Goal: Task Accomplishment & Management: Complete application form

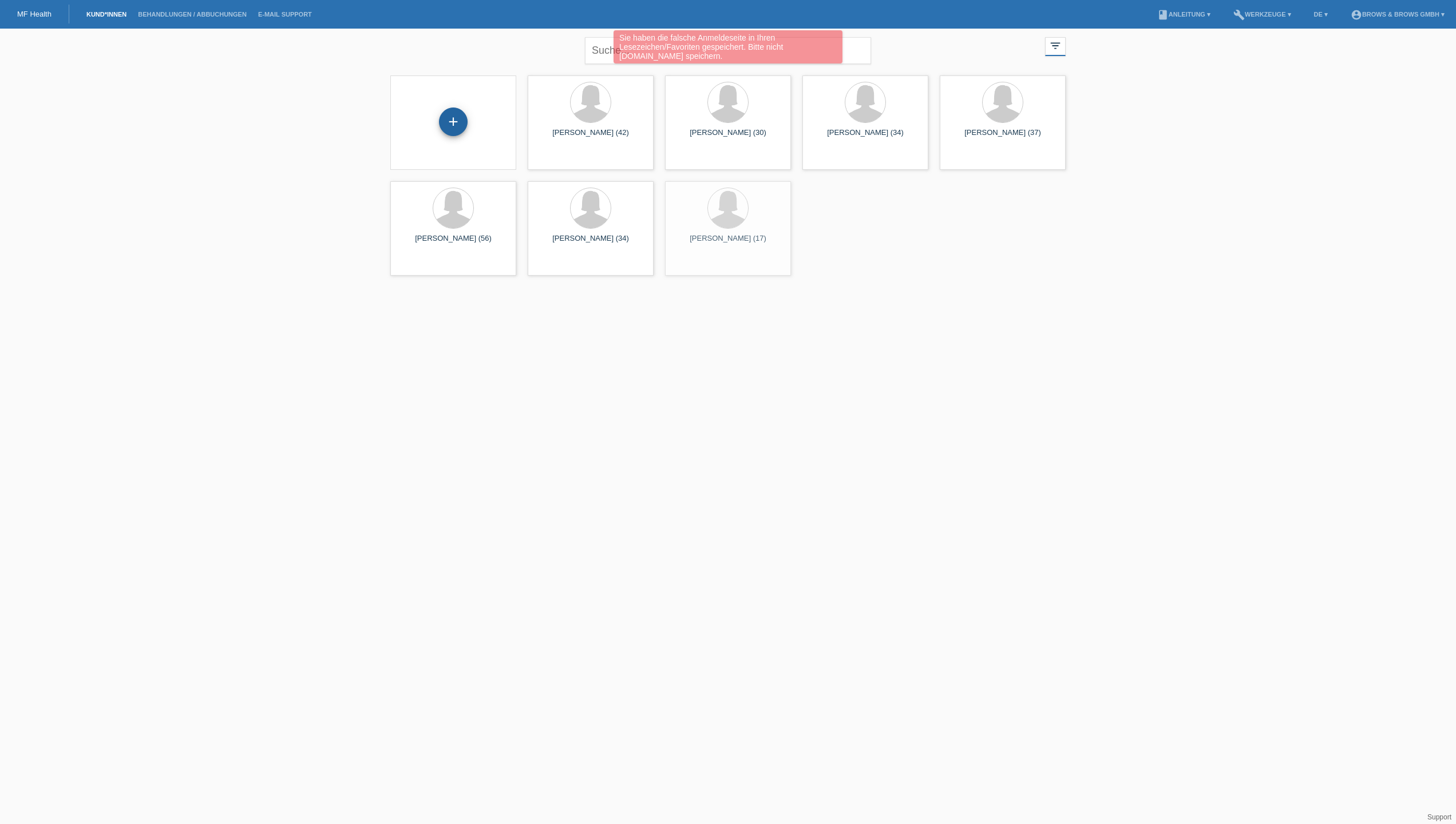
click at [454, 112] on div "+" at bounding box center [453, 121] width 28 height 28
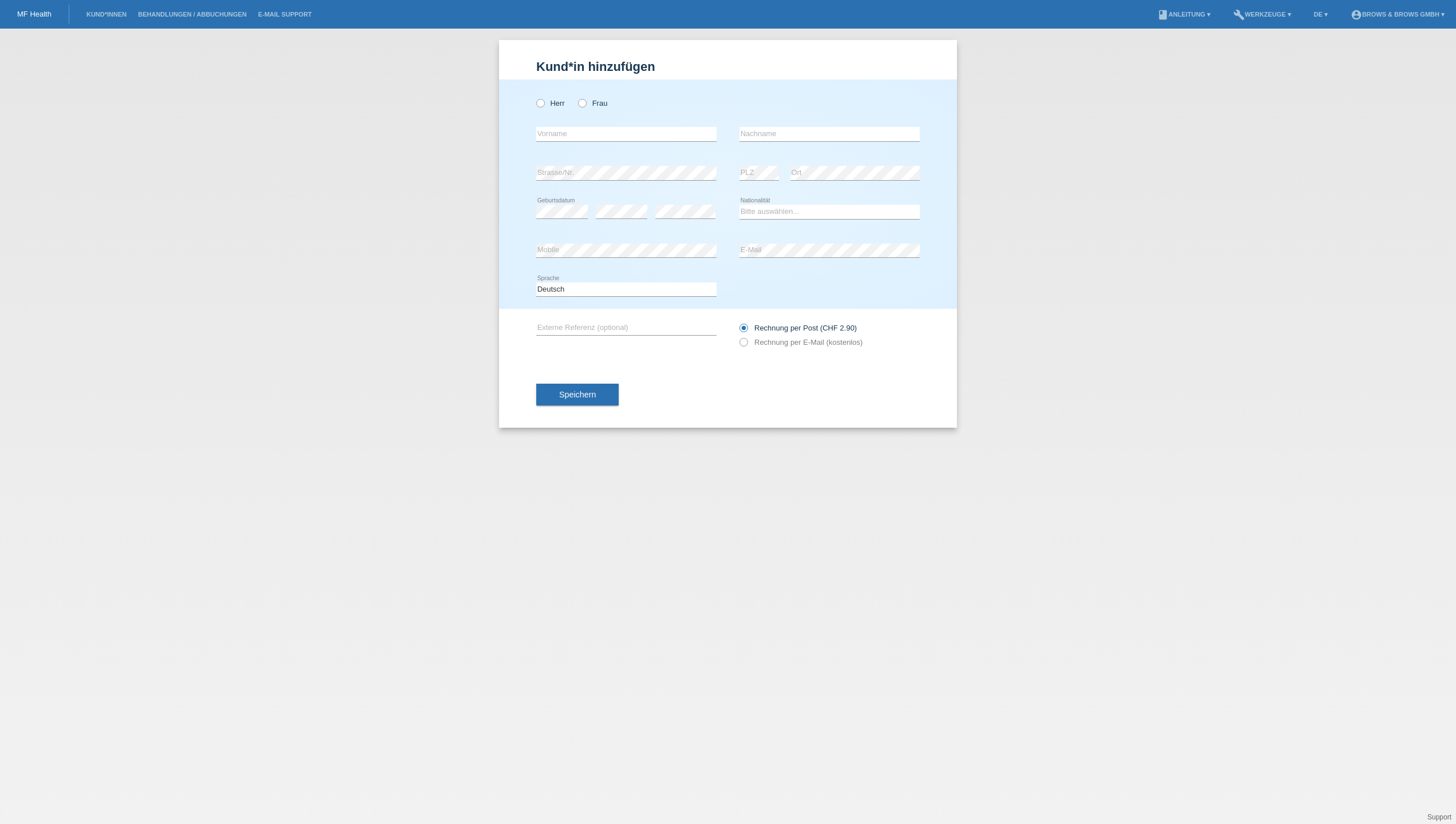
drag, startPoint x: 582, startPoint y: 103, endPoint x: 593, endPoint y: 124, distance: 23.7
click at [576, 98] on icon at bounding box center [576, 98] width 0 height 0
click at [582, 103] on input "Frau" at bounding box center [582, 102] width 8 height 8
radio input "true"
type input "Maria"
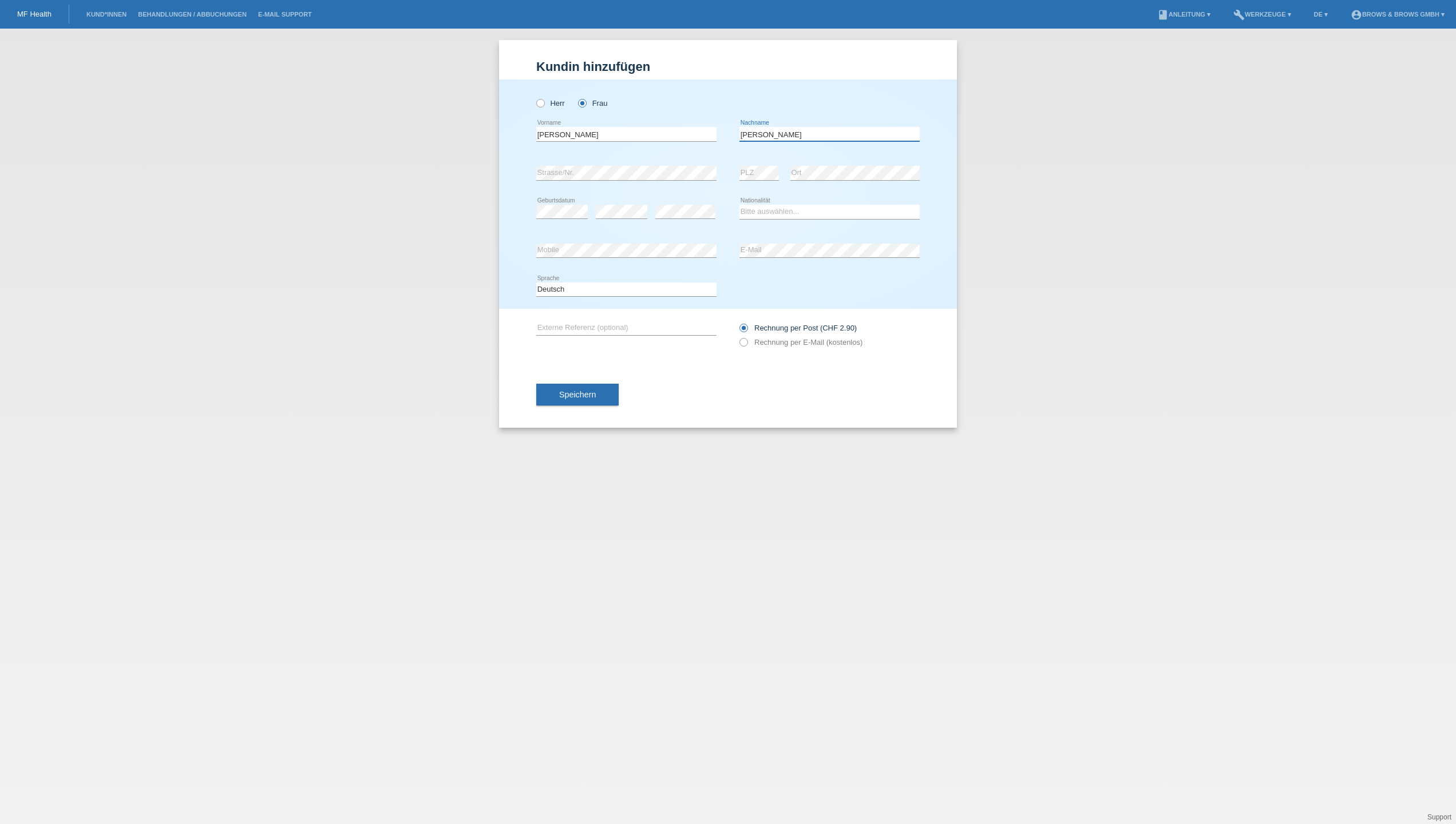
type input "Alejandra"
click at [621, 136] on input "Maria" at bounding box center [626, 133] width 180 height 14
type input "Maria Alejandra"
drag, startPoint x: 762, startPoint y: 133, endPoint x: 703, endPoint y: 137, distance: 59.1
click at [703, 137] on div "Maria Alejandra error Vorname Alejandra error Nachname" at bounding box center [728, 133] width 384 height 39
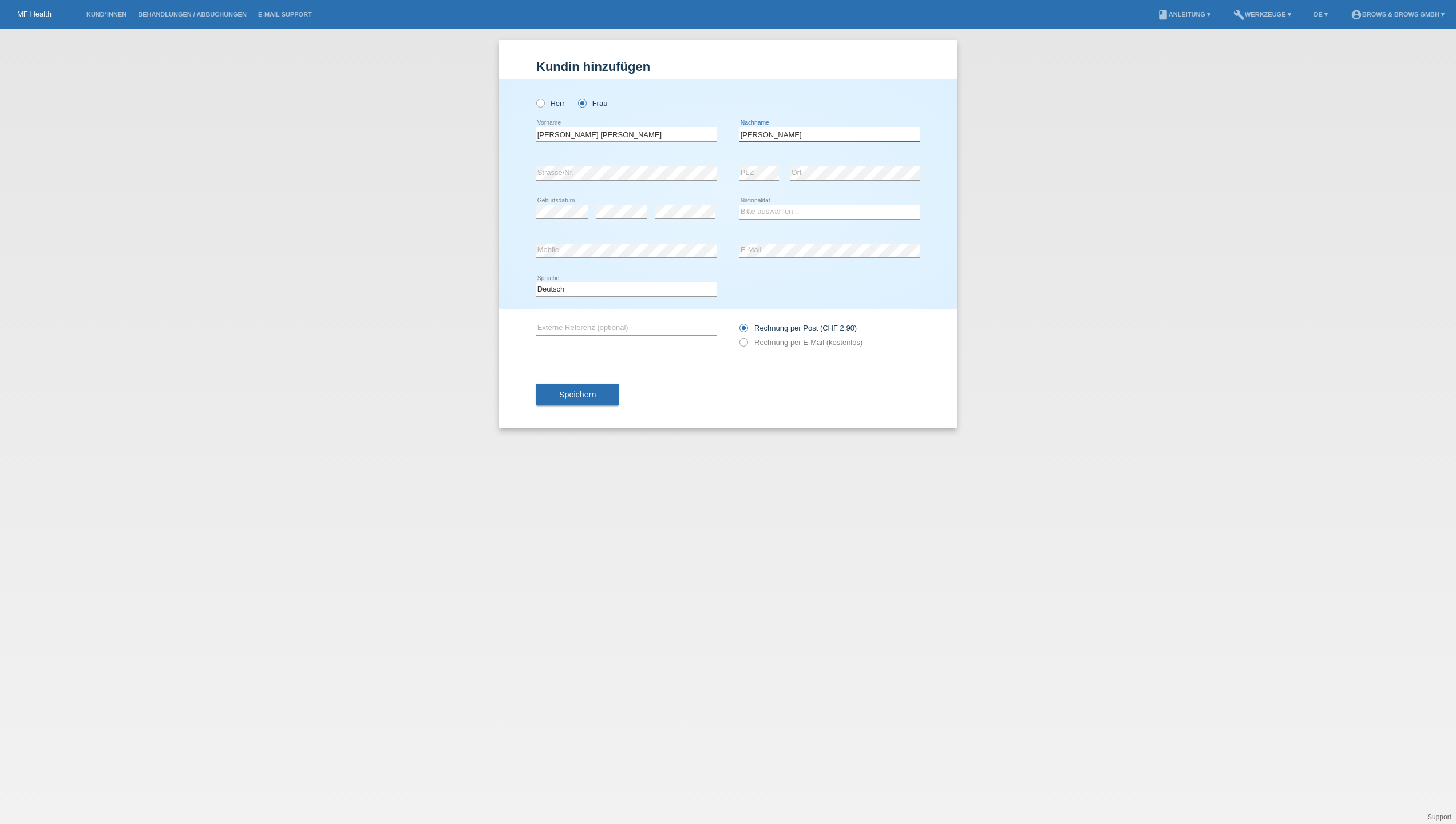
type input "Guzman Acebedo"
click at [793, 202] on div "Bitte auswählen... Schweiz Deutschland Liechtenstein Österreich ------------ Af…" at bounding box center [830, 211] width 180 height 39
select select "ES"
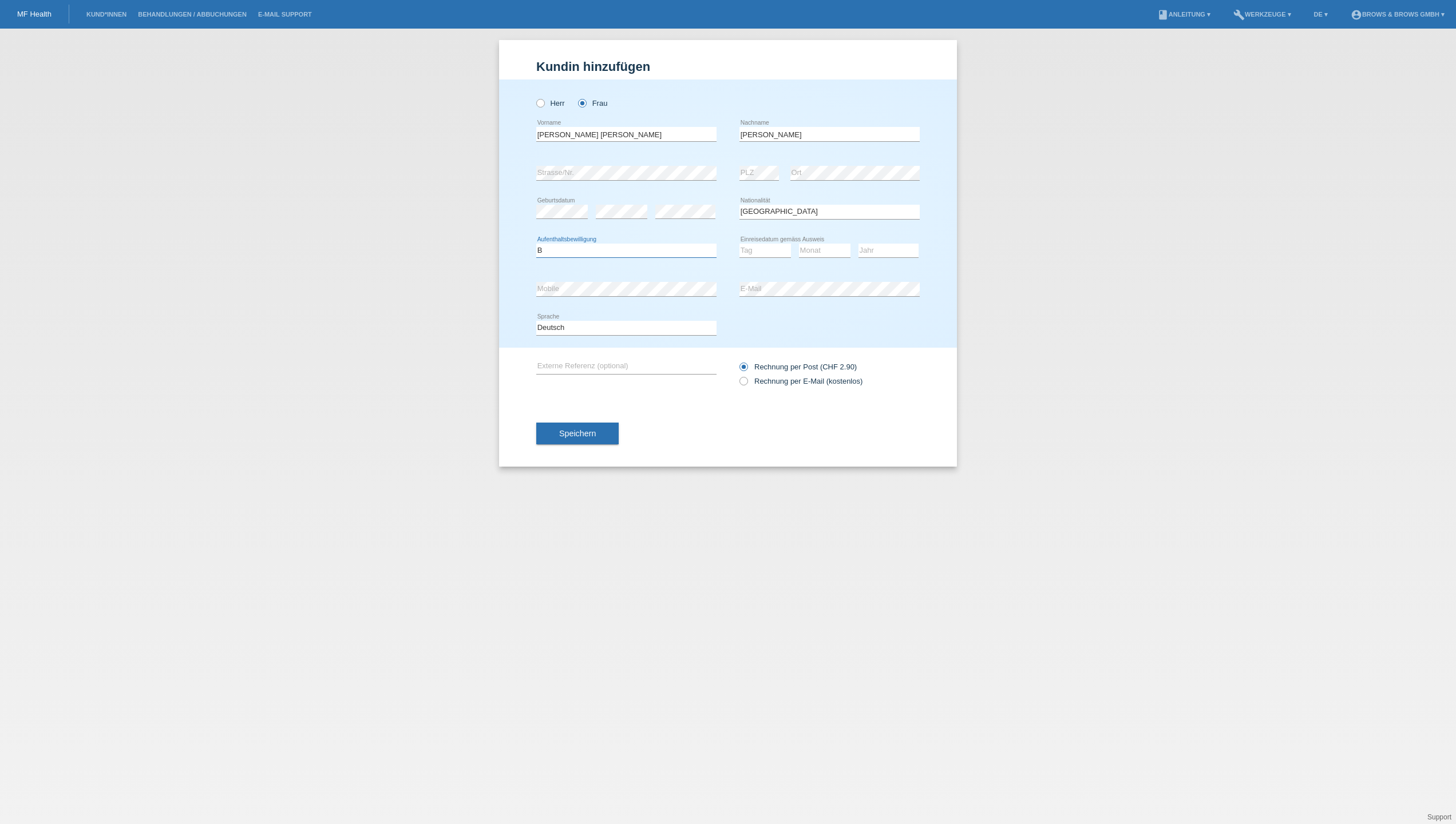
select select "C"
select select "26"
select select "08"
select select "2018"
click at [738, 375] on icon at bounding box center [738, 375] width 0 height 0
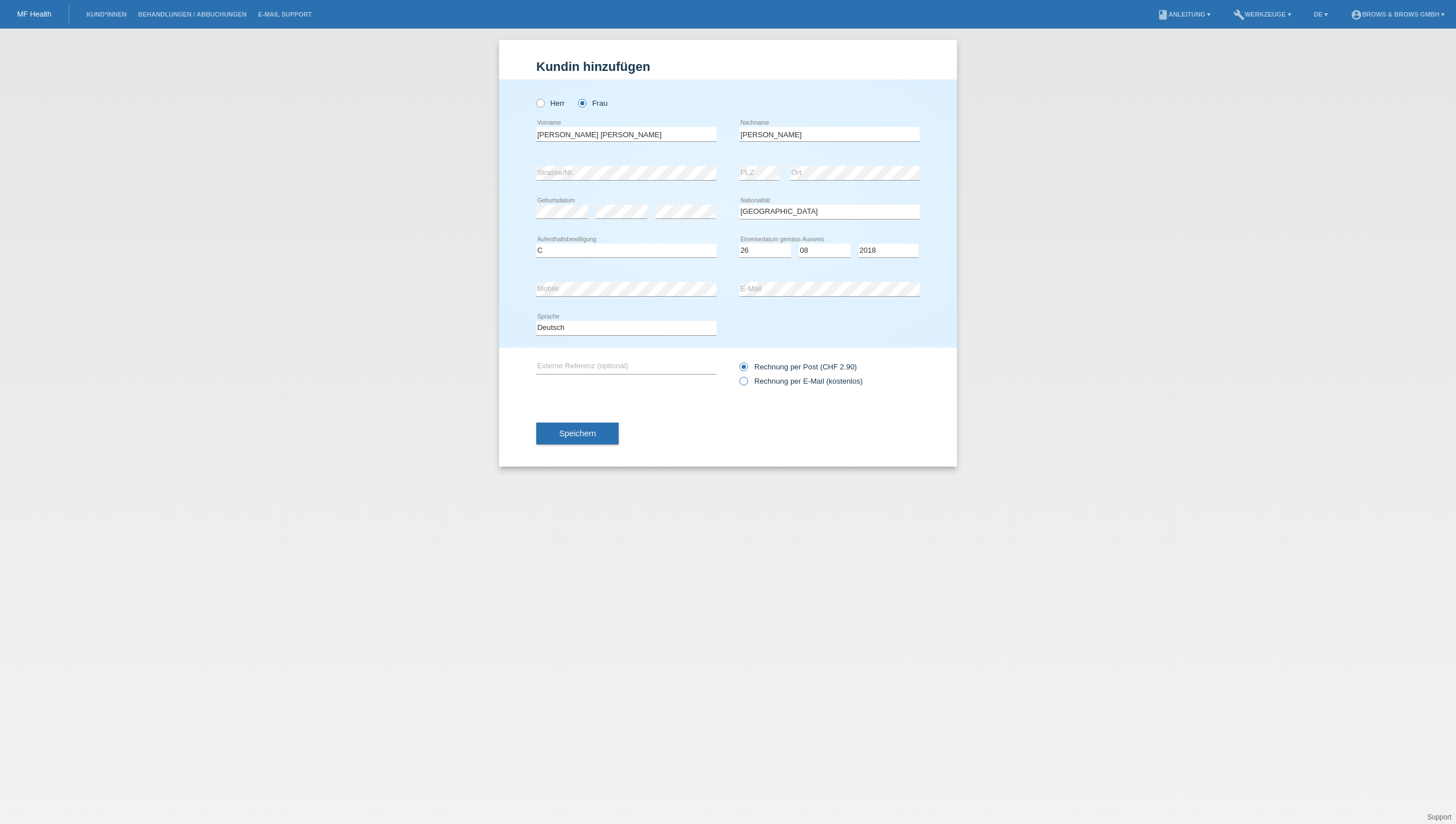
click at [742, 383] on input "Rechnung per E-Mail (kostenlos)" at bounding box center [744, 383] width 8 height 14
radio input "true"
click at [592, 430] on span "Speichern" at bounding box center [577, 434] width 37 height 9
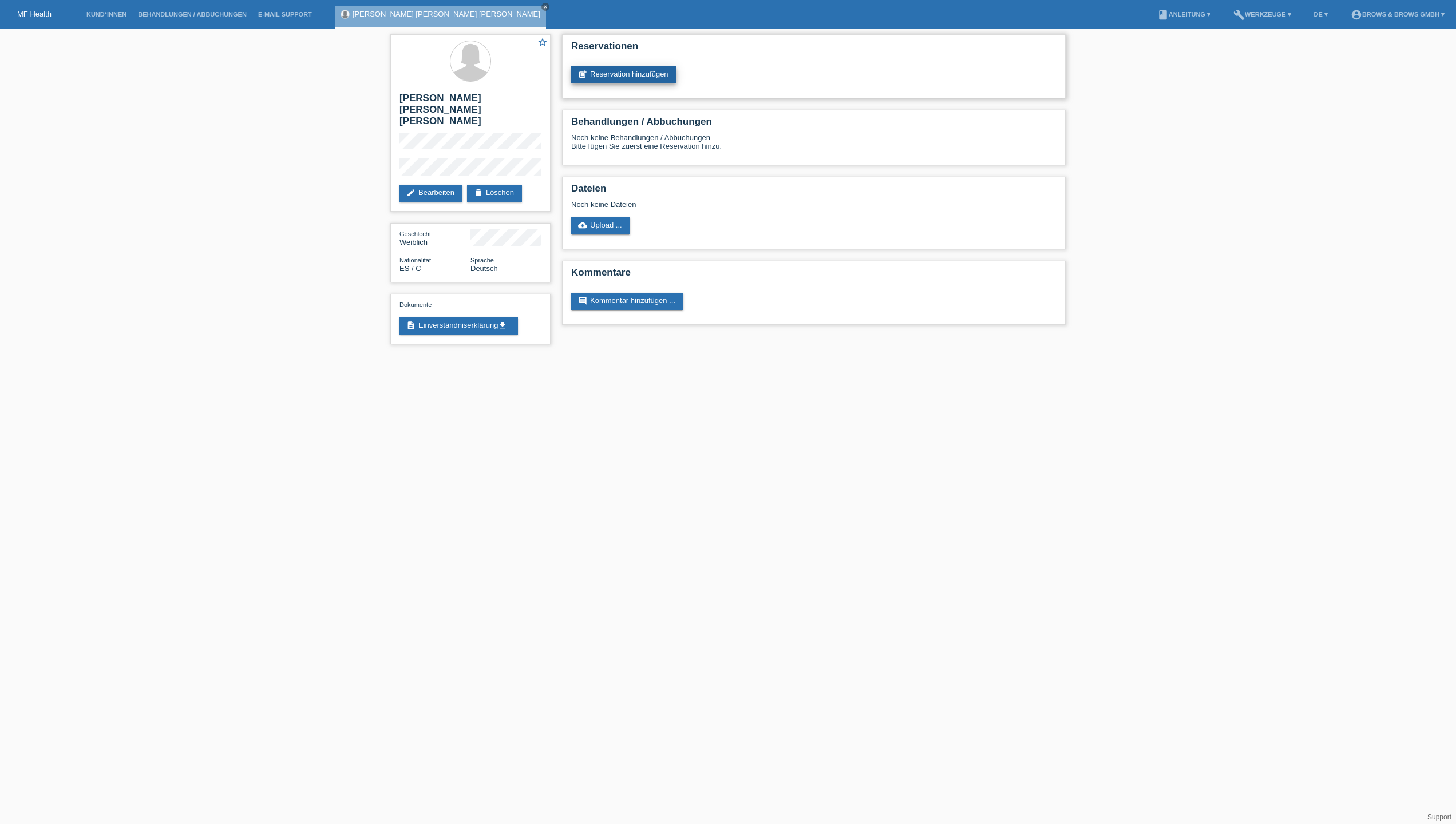
click at [603, 70] on link "post_add Reservation hinzufügen" at bounding box center [624, 75] width 105 height 17
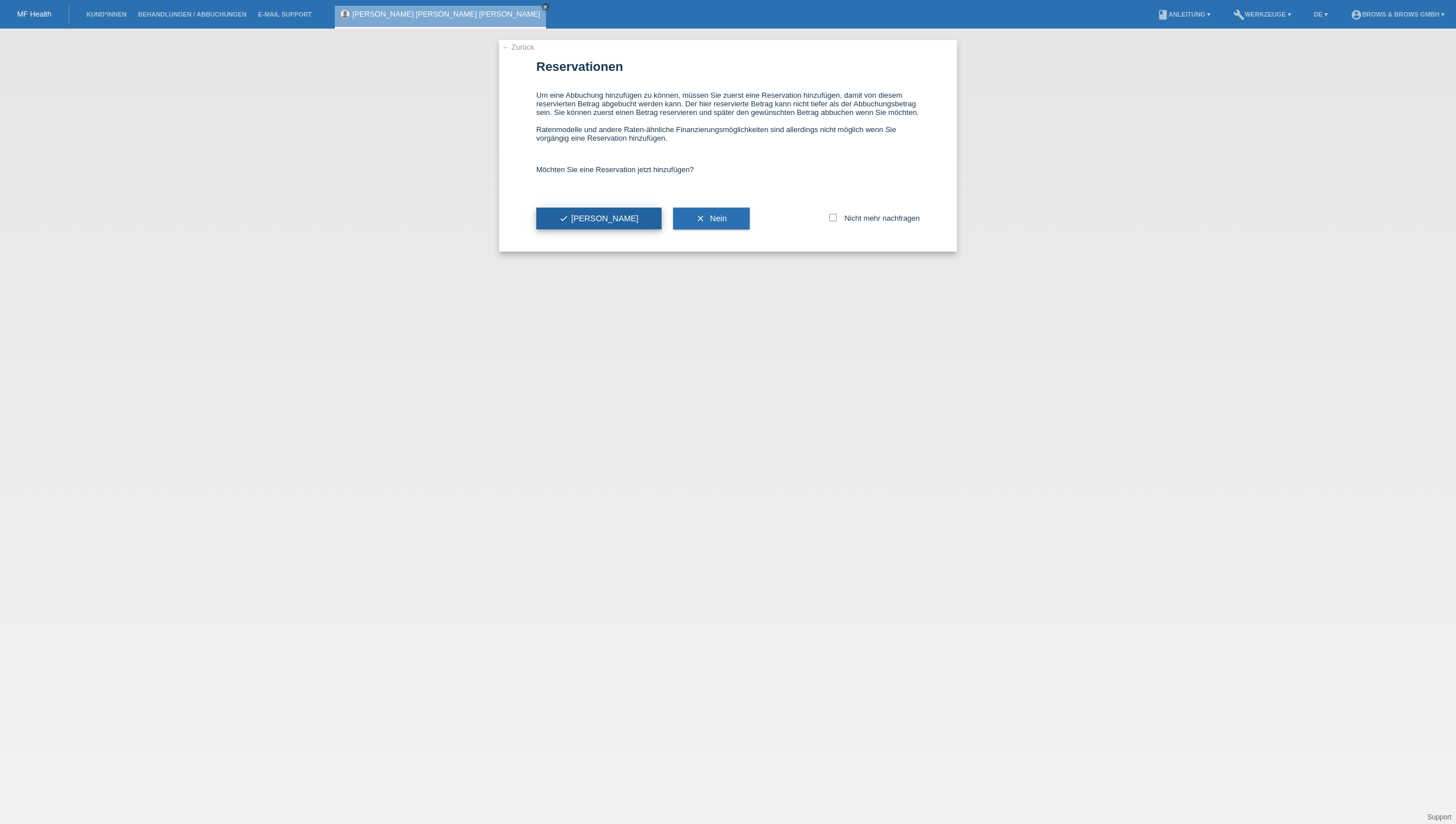
click at [567, 220] on icon "check" at bounding box center [564, 219] width 9 height 9
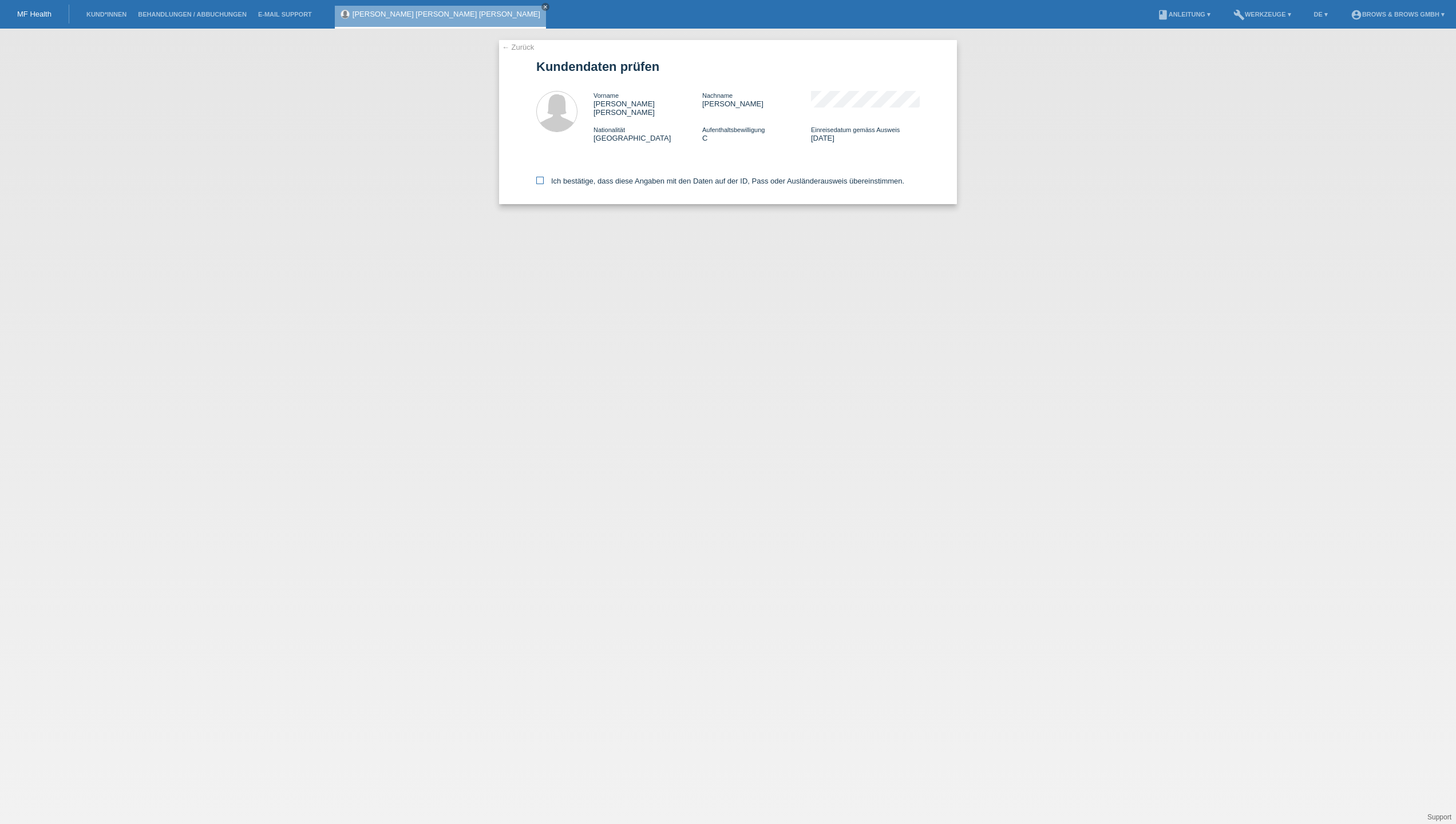
click at [540, 177] on icon at bounding box center [540, 180] width 8 height 8
click at [540, 177] on input "Ich bestätige, dass diese Angaben mit den Daten auf der ID, Pass oder Ausländer…" at bounding box center [540, 180] width 8 height 8
checkbox input "true"
